Goal: Transaction & Acquisition: Download file/media

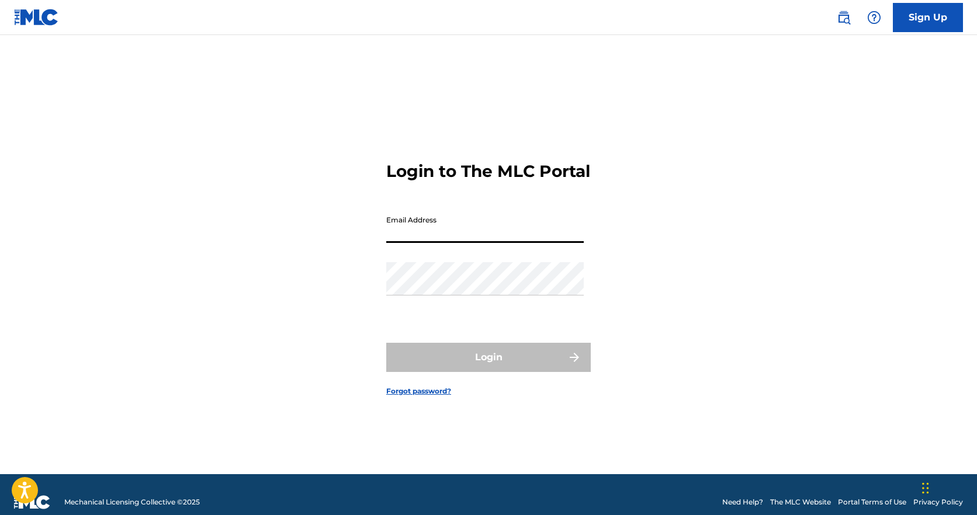
type input "[PERSON_NAME][EMAIL_ADDRESS][DOMAIN_NAME]"
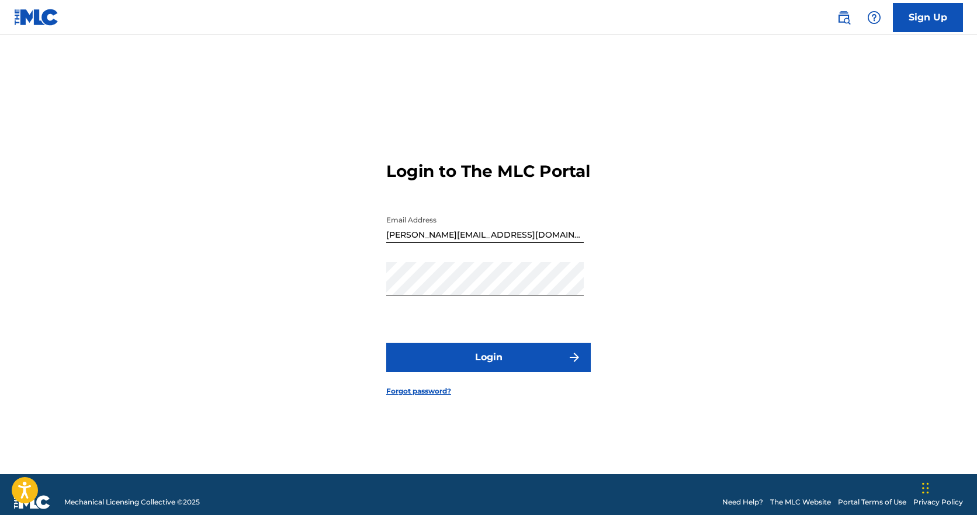
click at [498, 372] on button "Login" at bounding box center [488, 357] width 205 height 29
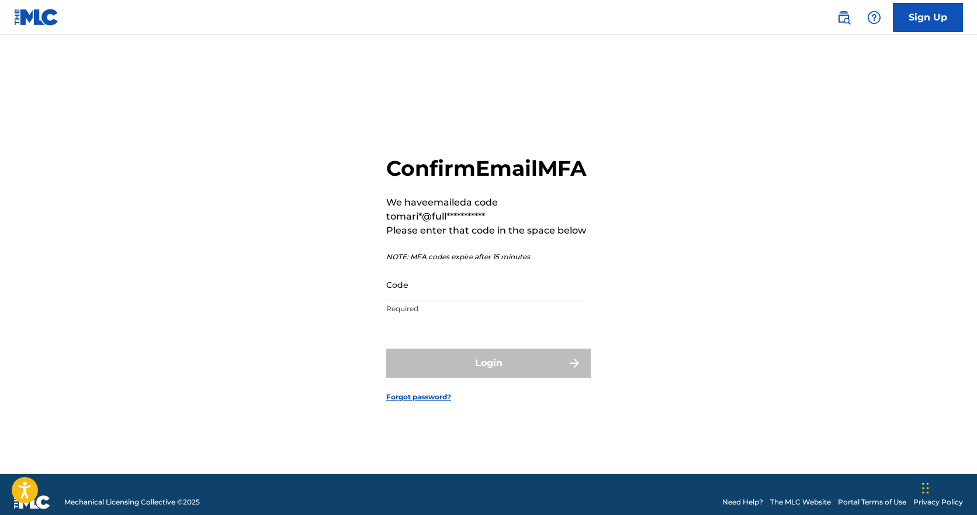
click at [437, 300] on input "Code" at bounding box center [485, 284] width 198 height 33
paste input "540803"
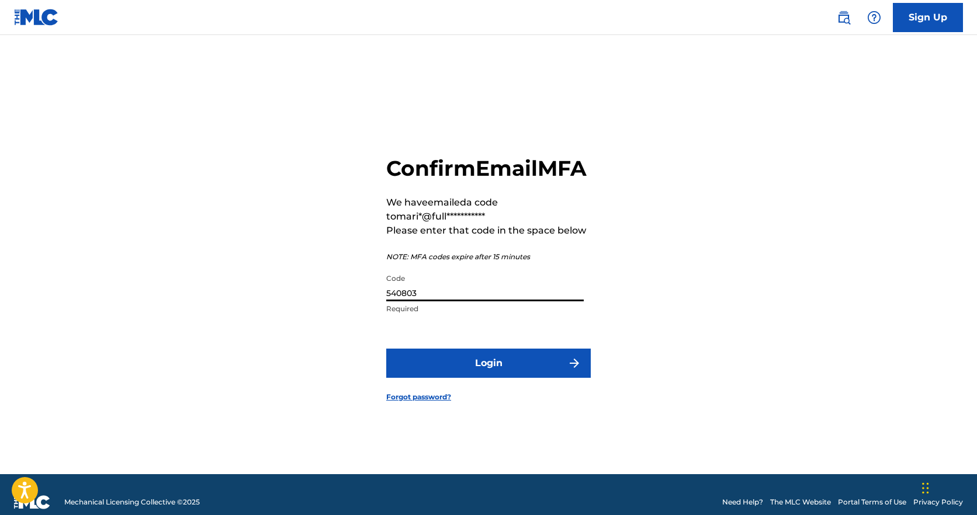
type input "540803"
click at [496, 373] on button "Login" at bounding box center [488, 363] width 205 height 29
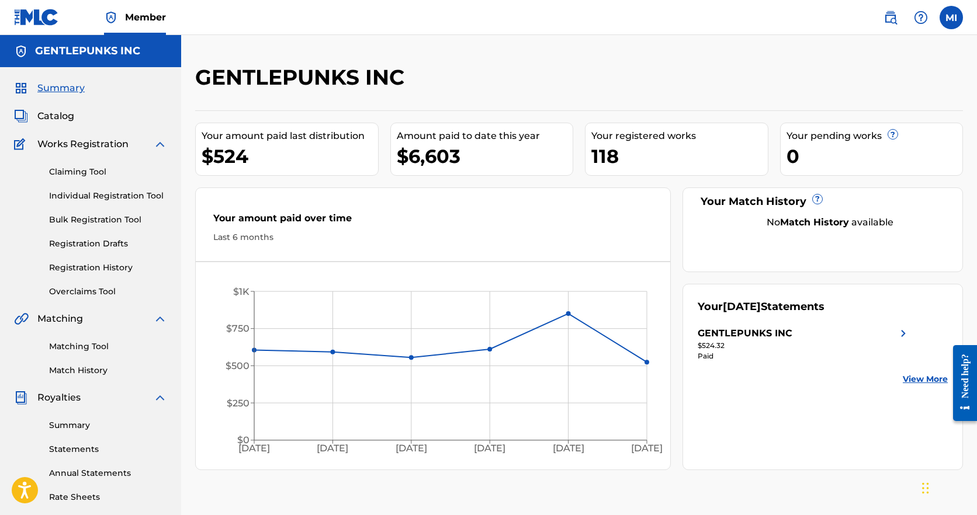
click at [85, 452] on link "Statements" at bounding box center [108, 450] width 118 height 12
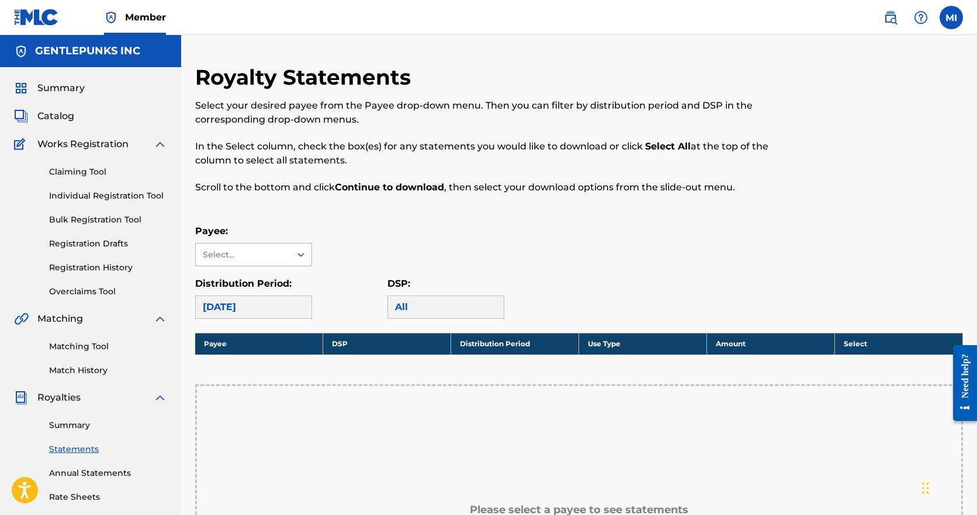
click at [256, 252] on div "Select..." at bounding box center [242, 255] width 79 height 12
click at [265, 282] on div "GENTLEPUNKS INC" at bounding box center [254, 281] width 116 height 29
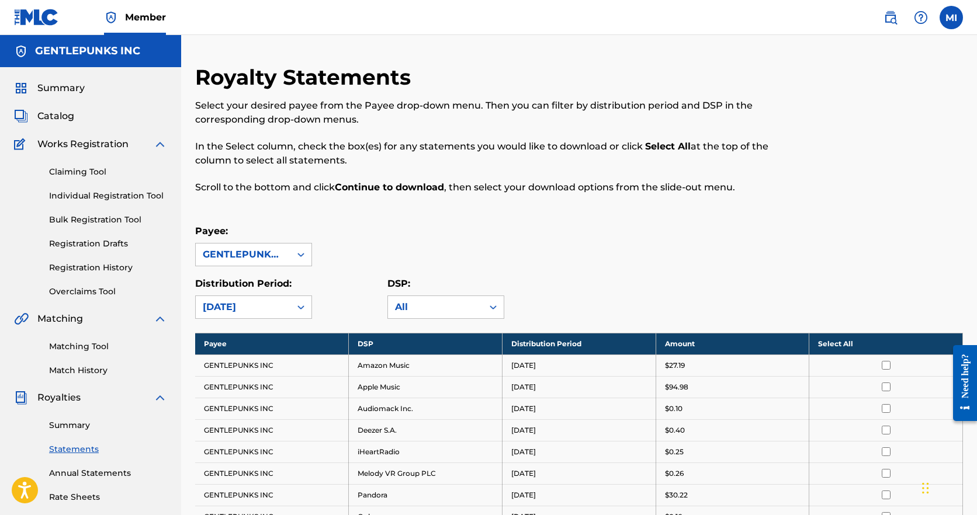
click at [880, 344] on th "Select All" at bounding box center [886, 344] width 154 height 22
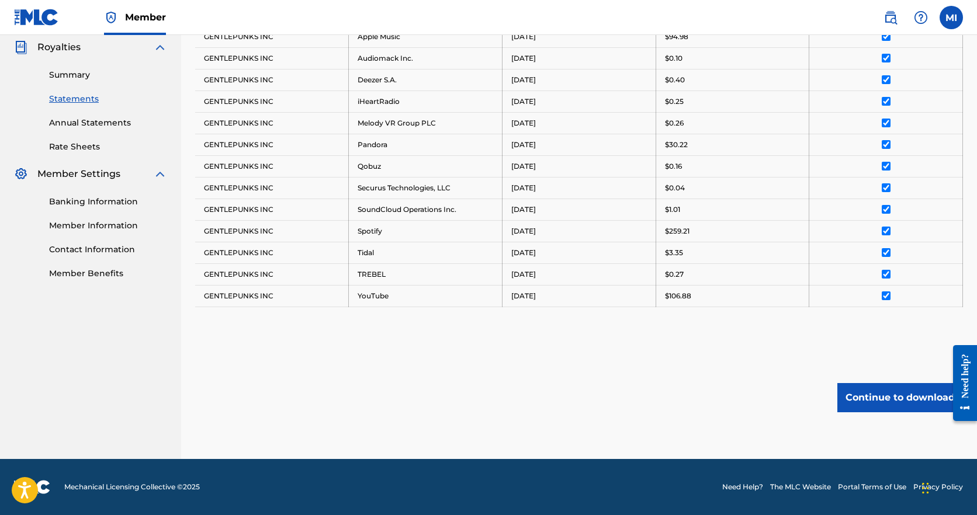
scroll to position [351, 0]
click at [891, 399] on button "Continue to download" at bounding box center [901, 397] width 126 height 29
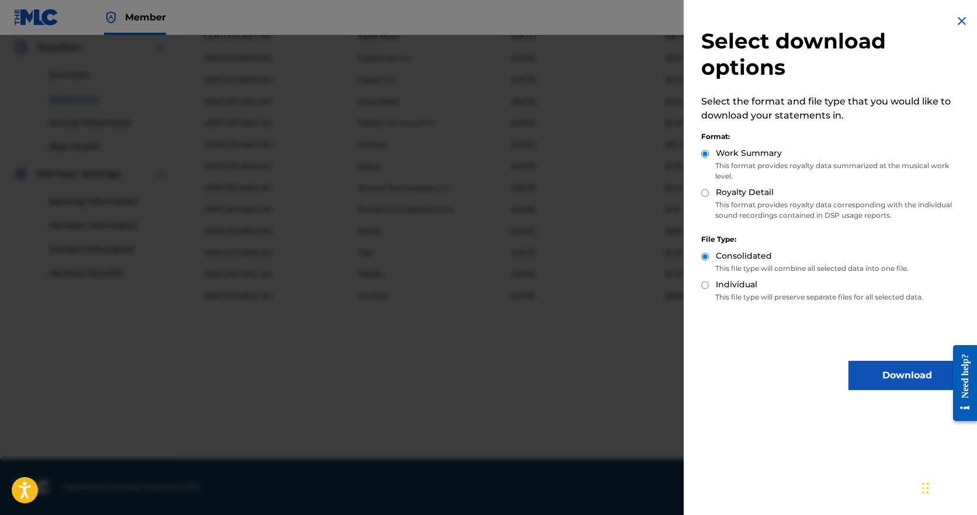
click at [881, 365] on button "Download" at bounding box center [907, 375] width 117 height 29
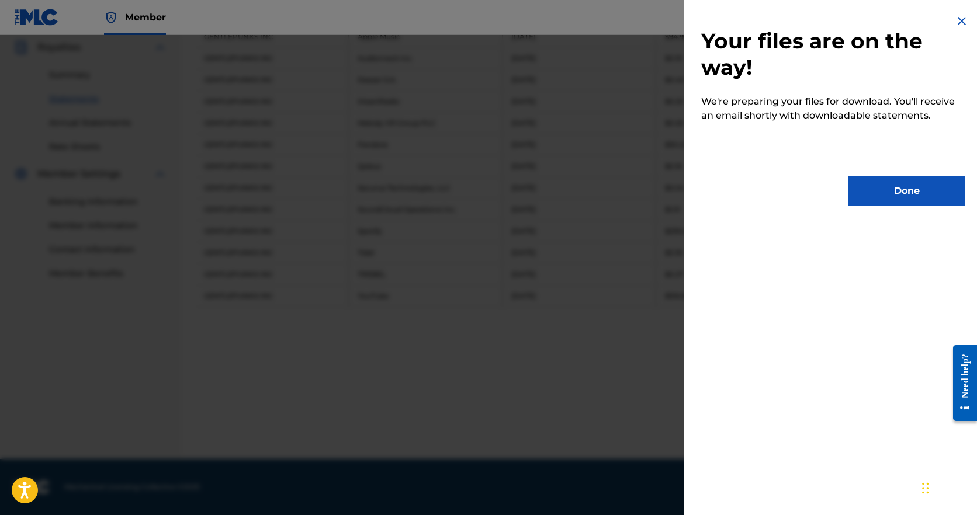
click at [890, 193] on button "Done" at bounding box center [907, 191] width 117 height 29
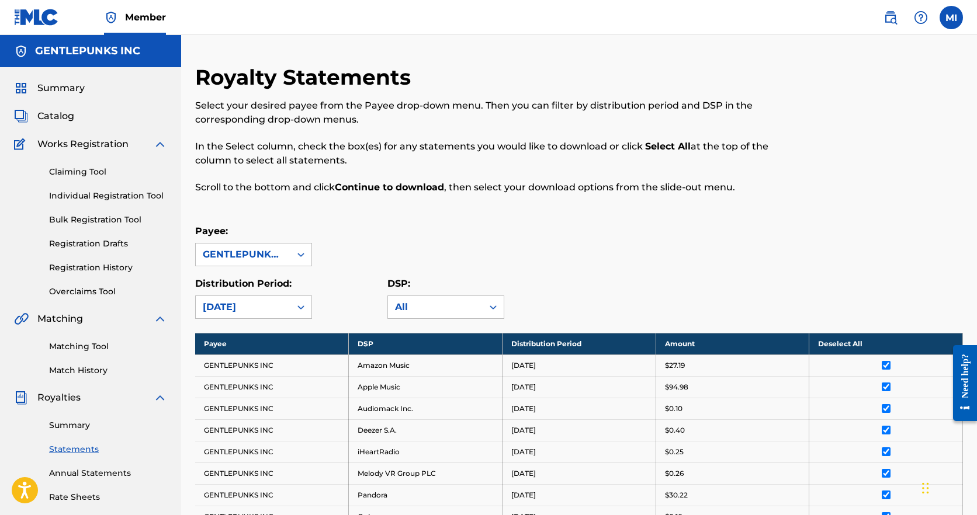
scroll to position [0, 0]
